Goal: Task Accomplishment & Management: Use online tool/utility

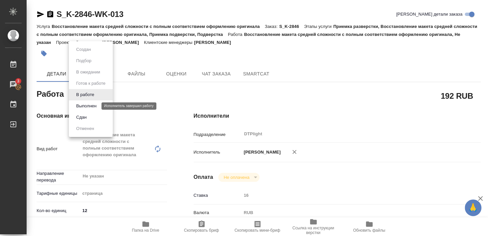
click at [86, 107] on button "Выполнен" at bounding box center [86, 106] width 24 height 7
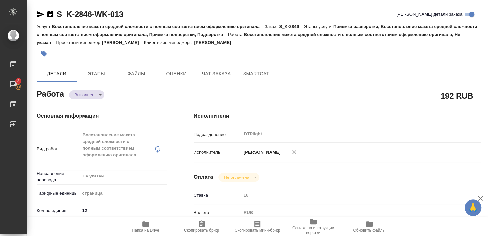
type textarea "x"
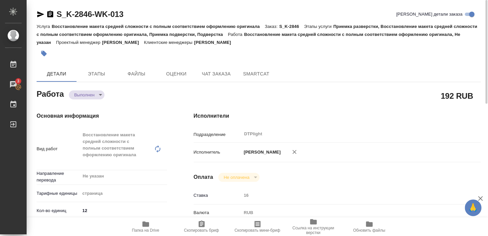
type textarea "x"
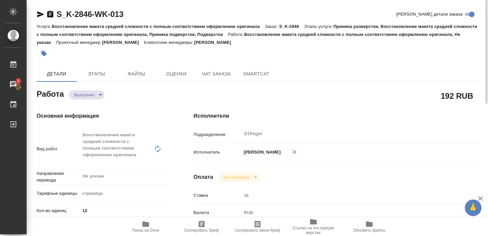
type textarea "x"
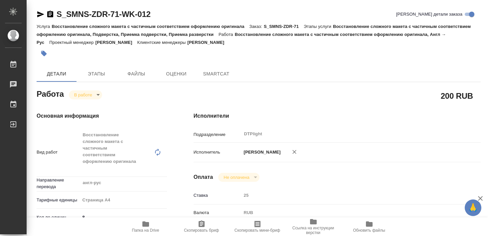
type textarea "x"
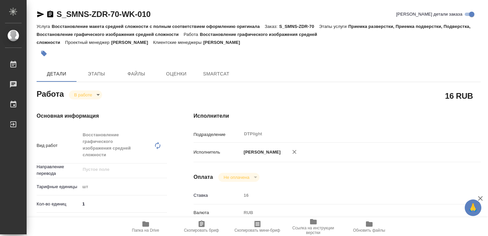
type textarea "x"
